Goal: Transaction & Acquisition: Purchase product/service

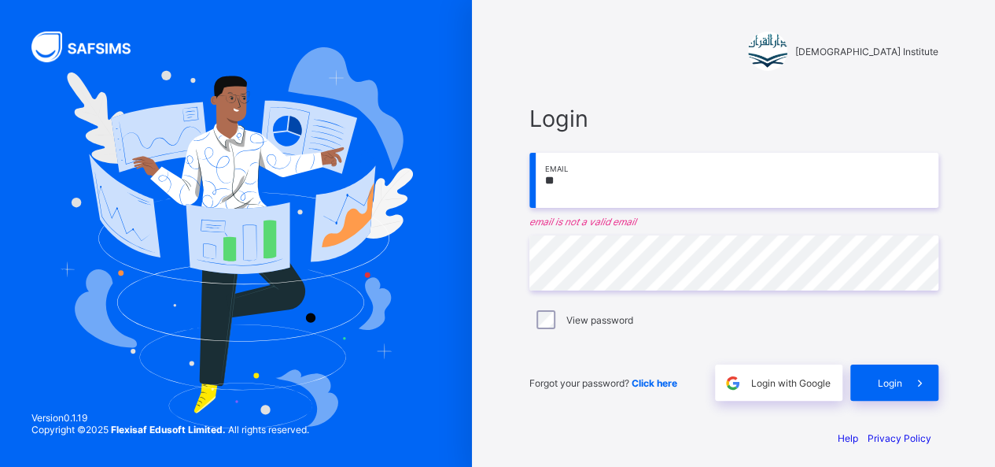
type input "*"
type input "**********"
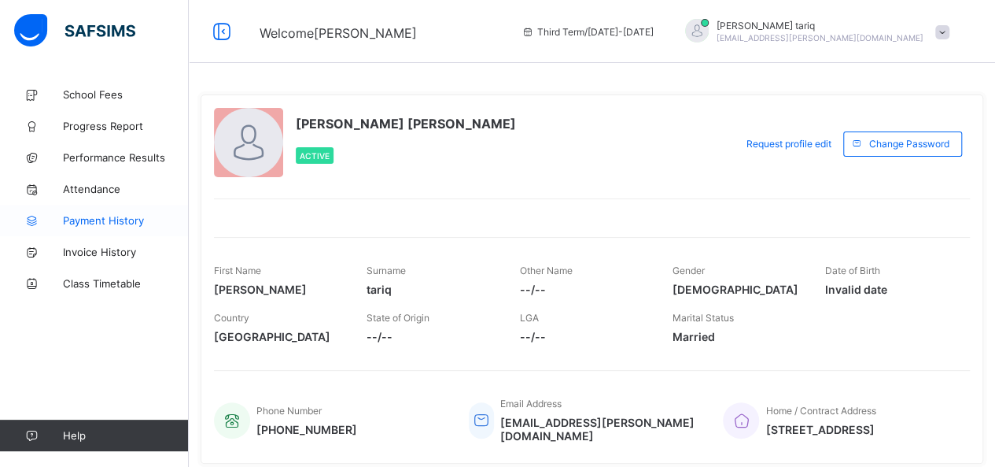
click at [104, 217] on span "Payment History" at bounding box center [126, 220] width 126 height 13
select select "****"
select select "*"
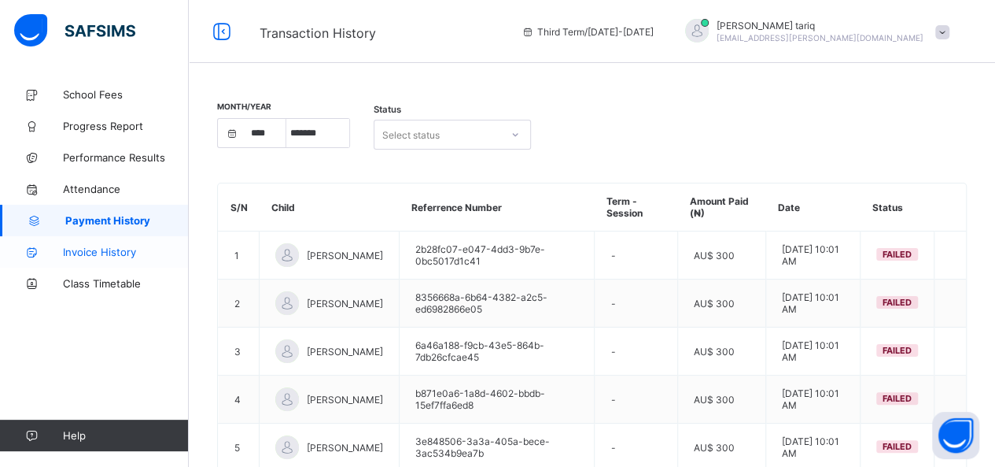
click at [98, 253] on span "Invoice History" at bounding box center [126, 251] width 126 height 13
select select "****"
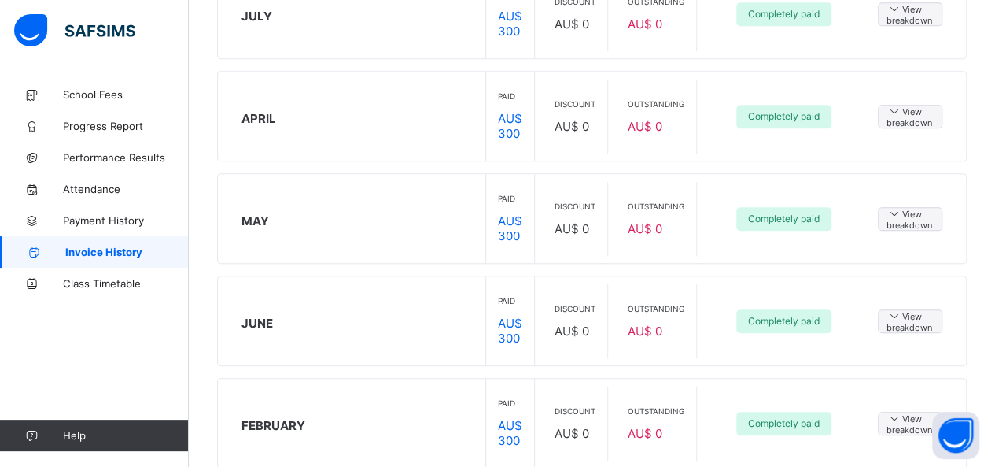
scroll to position [615, 0]
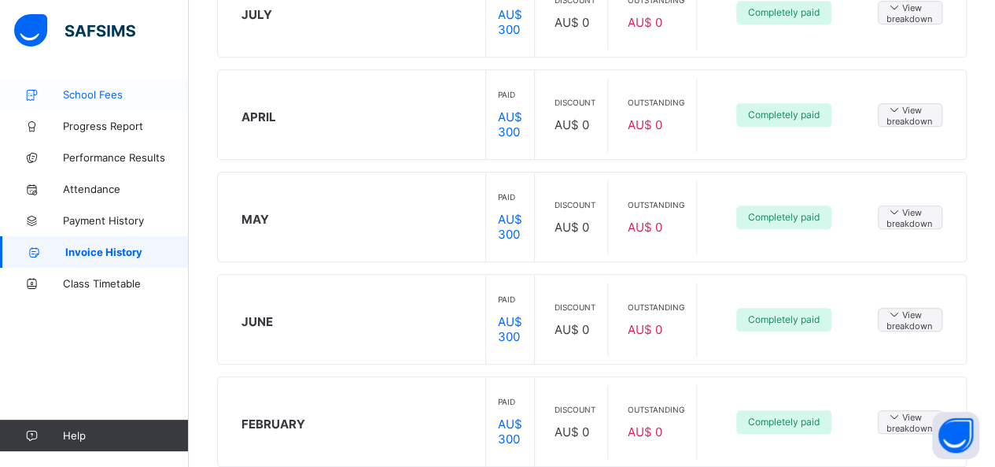
click at [114, 88] on span "School Fees" at bounding box center [126, 94] width 126 height 13
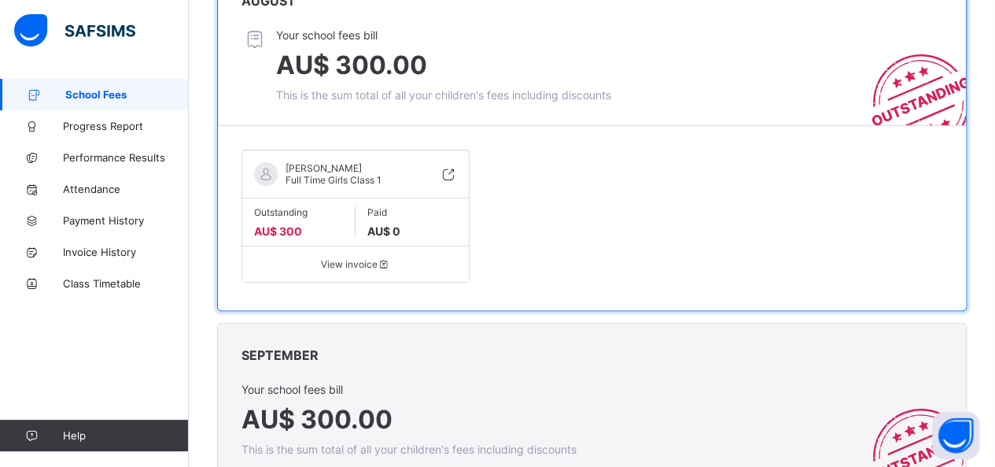
scroll to position [223, 0]
click at [302, 260] on span "View invoice" at bounding box center [355, 265] width 203 height 12
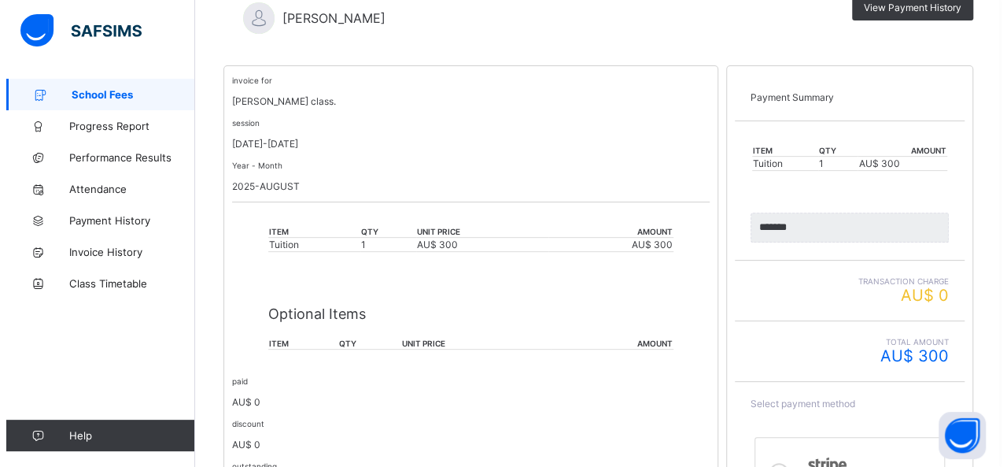
scroll to position [346, 0]
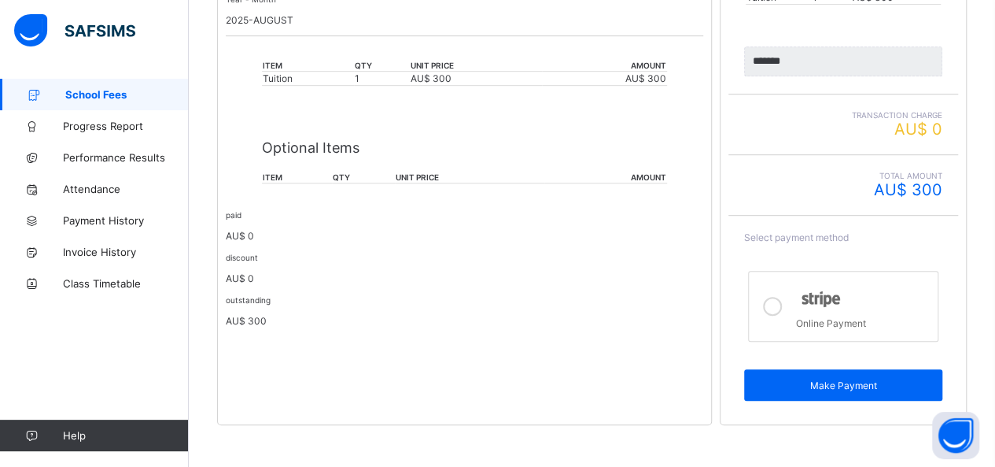
click at [788, 298] on div at bounding box center [772, 306] width 31 height 46
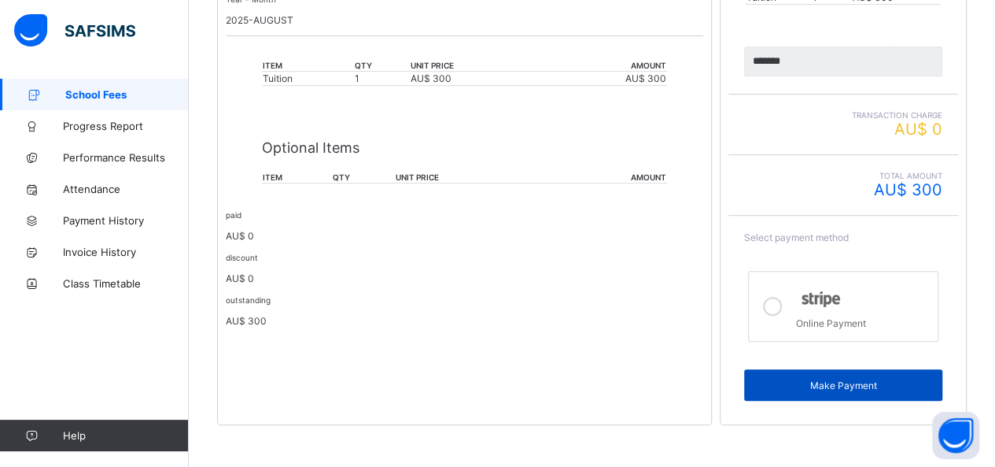
click at [771, 379] on span "Make Payment" at bounding box center [843, 385] width 175 height 12
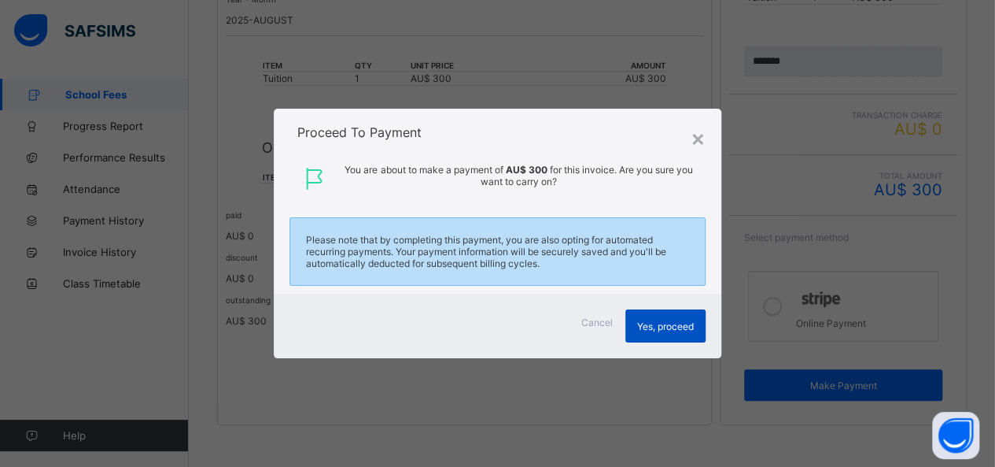
click at [682, 322] on span "Yes, proceed" at bounding box center [665, 326] width 57 height 12
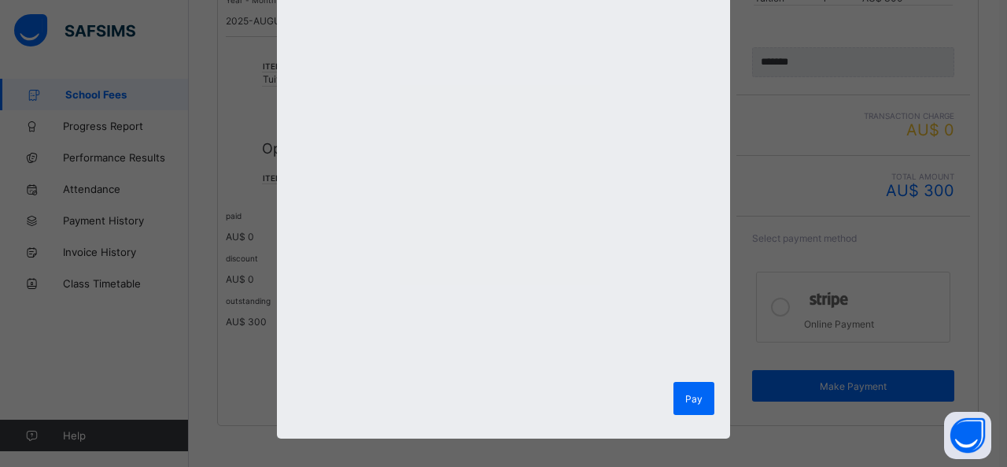
scroll to position [319, 0]
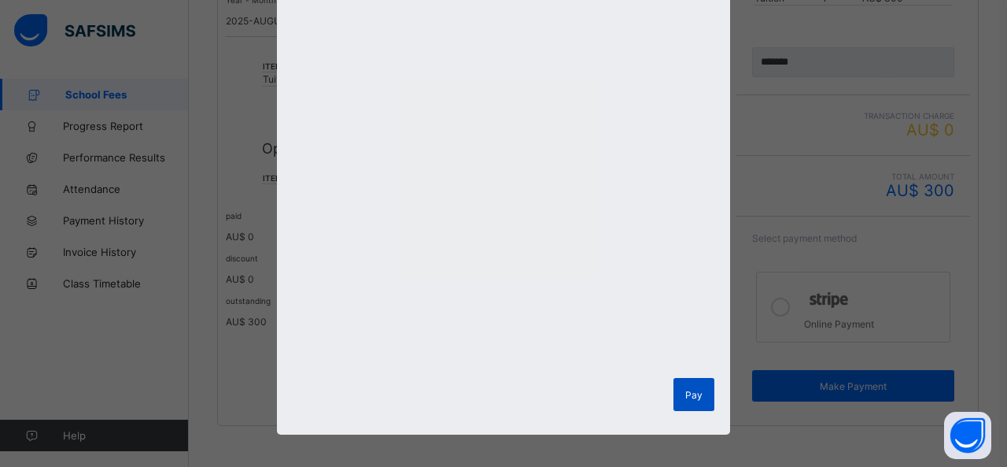
click at [692, 394] on span "Pay" at bounding box center [693, 395] width 17 height 12
